Goal: Find specific page/section: Find specific page/section

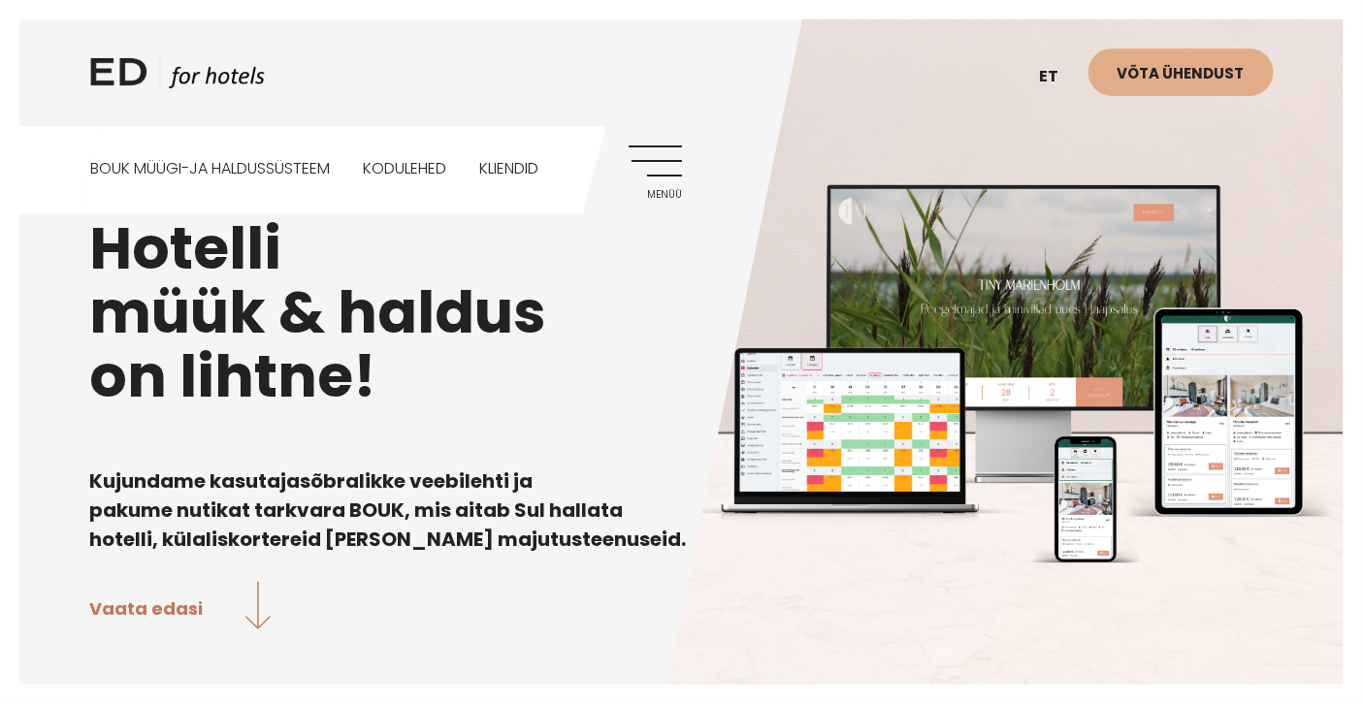
click at [659, 152] on link "Menüü" at bounding box center [655, 172] width 53 height 53
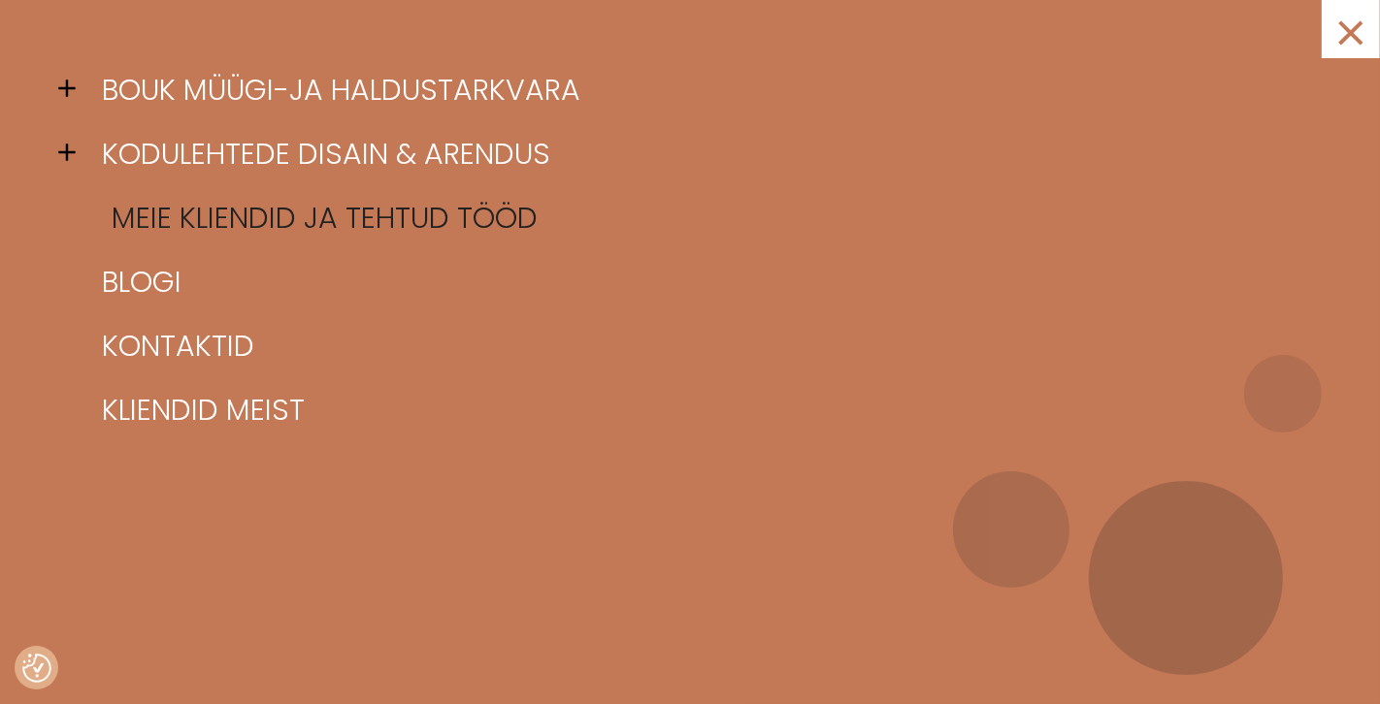
click at [244, 218] on link "Meie kliendid ja tehtud tööd" at bounding box center [714, 218] width 1234 height 64
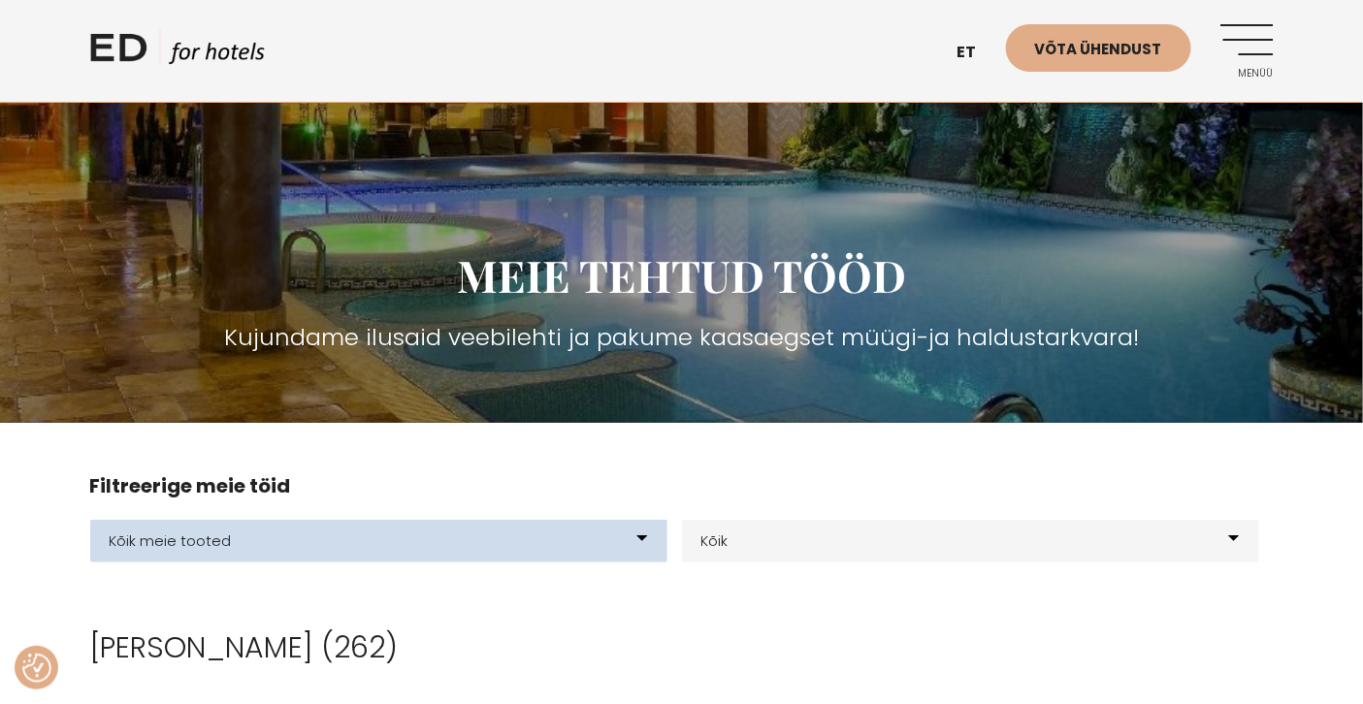
click at [612, 543] on select "Kõik meie tooted BOUK BOOKING BOUK PMS Kodulehed Näidis kodulehe kujunduspõhjad…" at bounding box center [378, 541] width 577 height 43
select select "199"
click at [90, 520] on select "Kõik meie tooted BOUK BOOKING BOUK PMS Kodulehed Näidis kodulehe kujunduspõhjad…" at bounding box center [378, 541] width 577 height 43
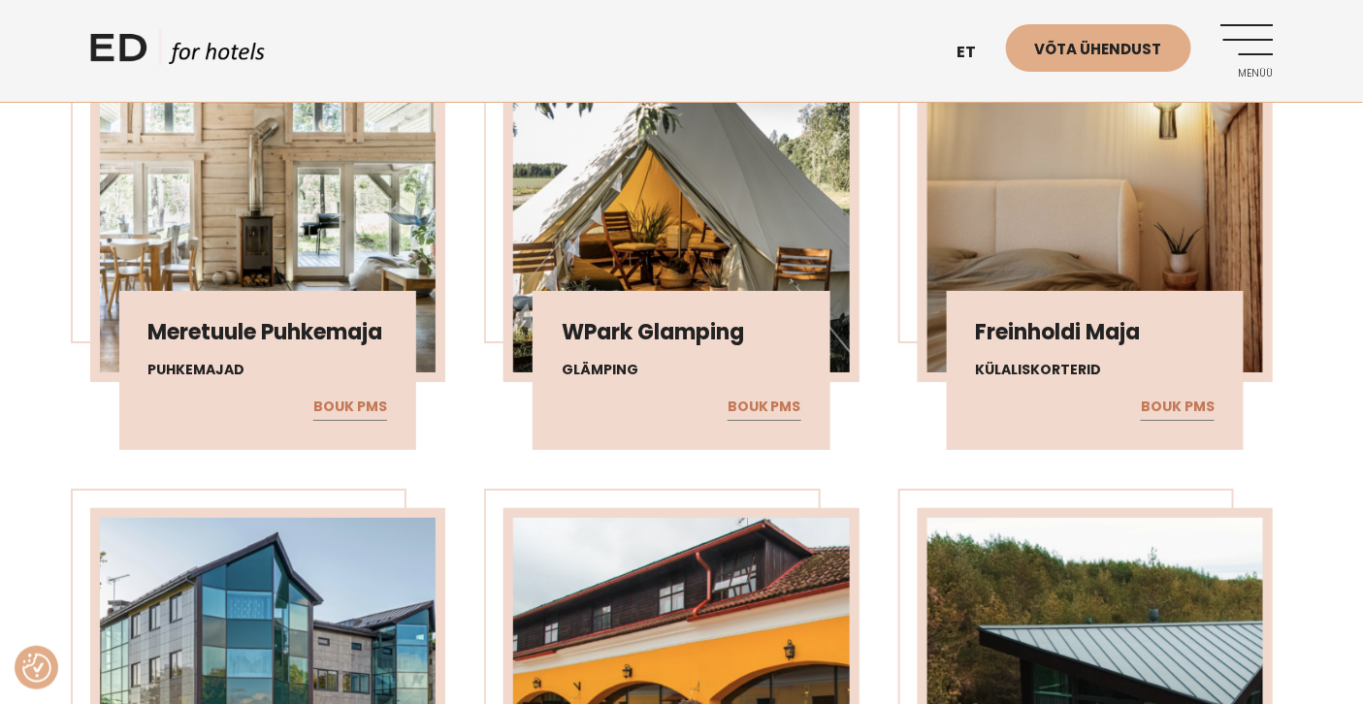
scroll to position [2312, 0]
